Goal: Task Accomplishment & Management: Use online tool/utility

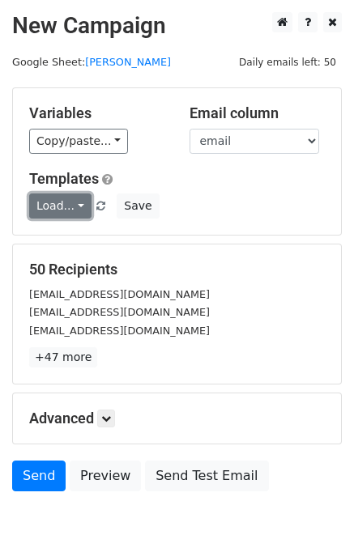
click at [82, 198] on link "Load..." at bounding box center [60, 206] width 62 height 25
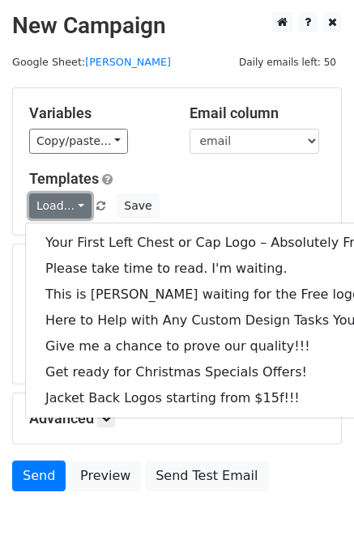
click at [73, 205] on link "Load..." at bounding box center [60, 206] width 62 height 25
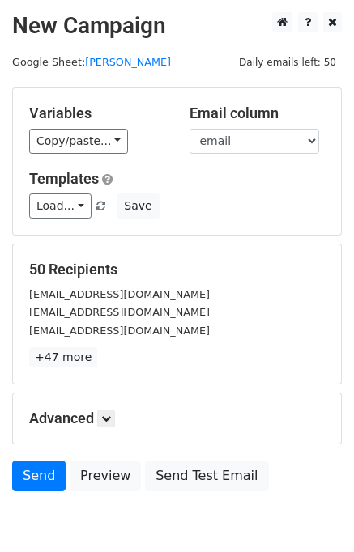
click at [70, 224] on div "Variables Copy/paste... {{email}} Email column email Templates Load... Your Fir…" at bounding box center [177, 161] width 328 height 147
click at [66, 210] on link "Load..." at bounding box center [60, 206] width 62 height 25
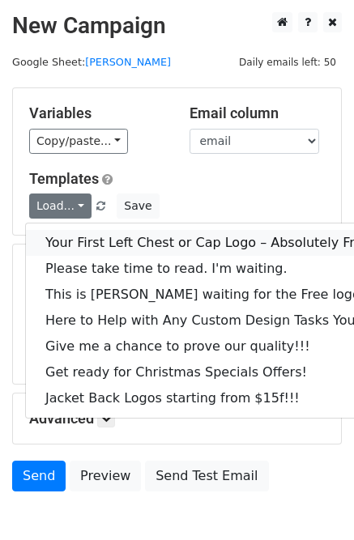
click at [91, 244] on link "Your First Left Chest or Cap Logo – Absolutely Free" at bounding box center [219, 243] width 386 height 26
